Goal: Task Accomplishment & Management: Understand process/instructions

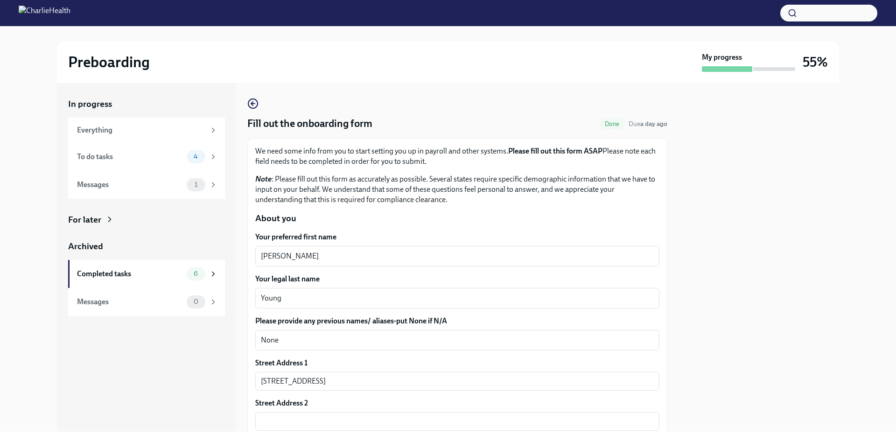
click at [80, 68] on h2 "Preboarding" at bounding box center [109, 62] width 82 height 19
click at [100, 156] on div "To do tasks" at bounding box center [130, 157] width 106 height 10
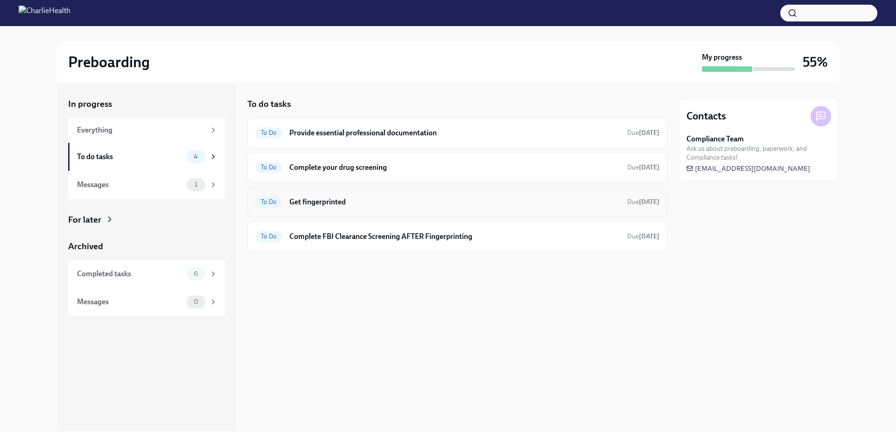
click at [313, 205] on h6 "Get fingerprinted" at bounding box center [454, 202] width 330 height 10
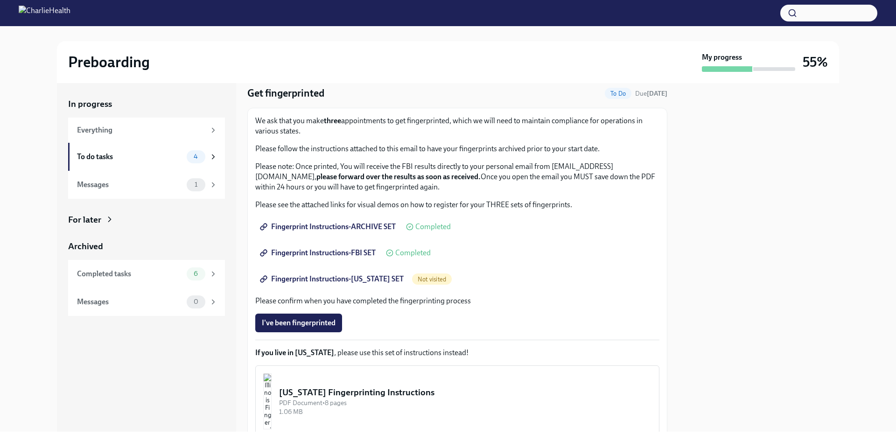
scroll to position [47, 0]
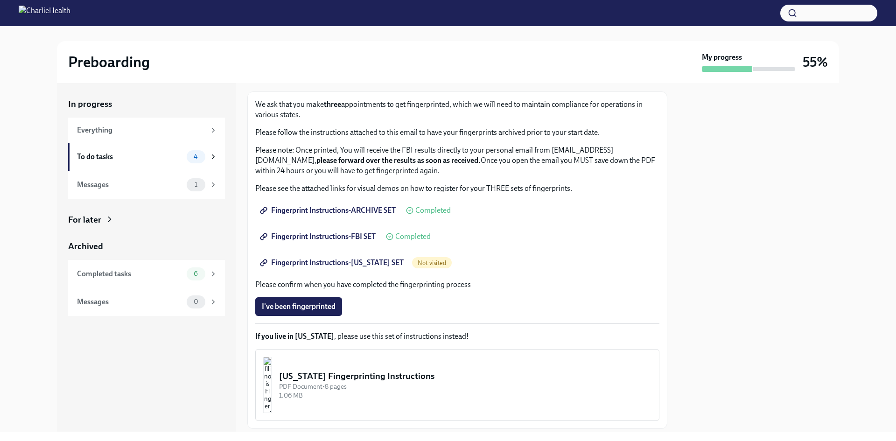
click at [326, 211] on span "Fingerprint Instructions-ARCHIVE SET" at bounding box center [329, 210] width 134 height 9
click at [319, 239] on span "Fingerprint Instructions-FBI SET" at bounding box center [319, 236] width 114 height 9
click at [350, 265] on span "Fingerprint Instructions-FLORIDA SET" at bounding box center [333, 262] width 142 height 9
